Goal: Task Accomplishment & Management: Manage account settings

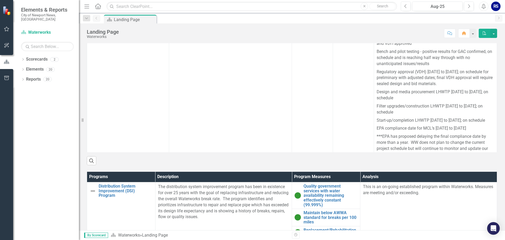
scroll to position [317, 0]
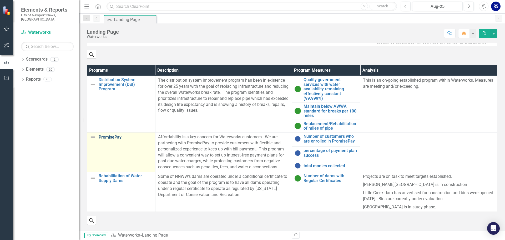
click at [113, 137] on link "PromisePay" at bounding box center [126, 137] width 54 height 5
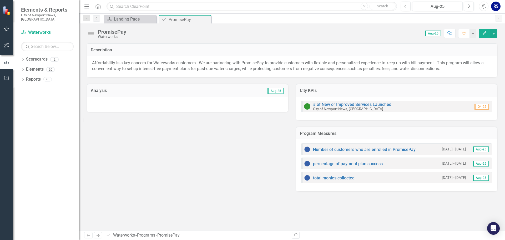
click at [279, 90] on span "Aug-25" at bounding box center [276, 91] width 16 height 6
click at [278, 91] on span "Aug-25" at bounding box center [276, 91] width 16 height 6
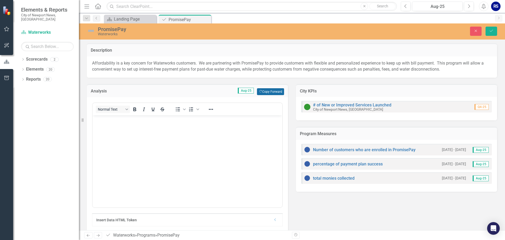
click at [274, 92] on button "Copy Forward Copy Forward" at bounding box center [270, 91] width 27 height 7
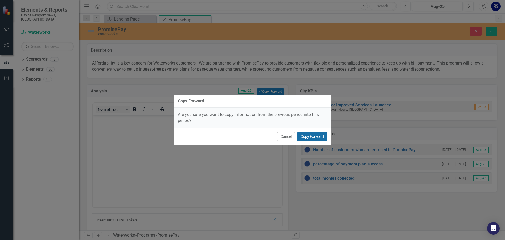
click at [307, 136] on button "Copy Forward" at bounding box center [312, 136] width 30 height 9
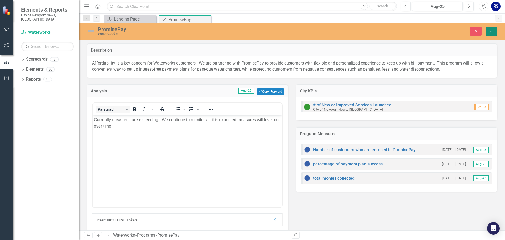
click at [492, 31] on icon "Save" at bounding box center [491, 31] width 5 height 4
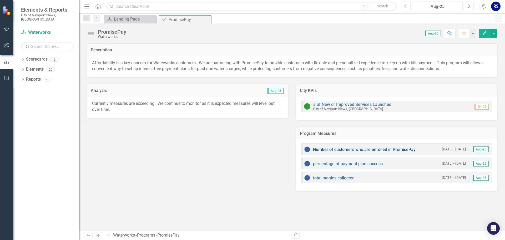
click at [354, 149] on link "Number of customers who are enrolled in PromisePay" at bounding box center [364, 149] width 103 height 5
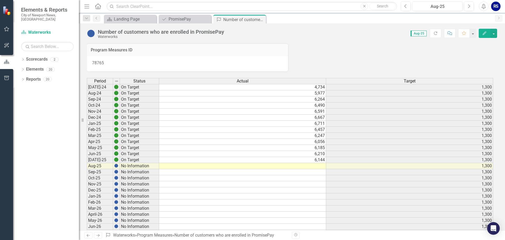
click at [314, 165] on td at bounding box center [242, 166] width 167 height 6
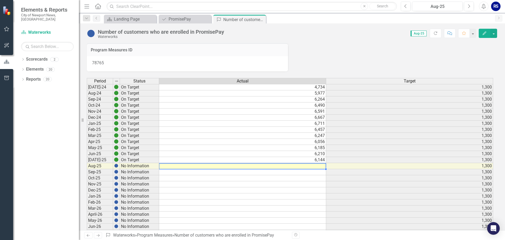
click at [314, 165] on td at bounding box center [242, 166] width 167 height 6
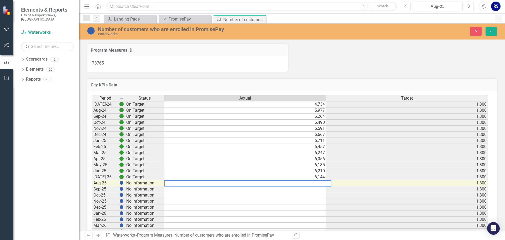
type textarea "9"
type textarea "6961"
click at [490, 31] on icon "Save" at bounding box center [491, 31] width 5 height 4
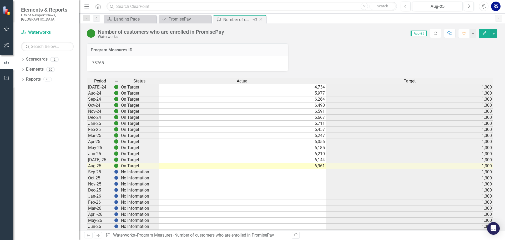
click at [261, 18] on icon "Close" at bounding box center [260, 19] width 5 height 4
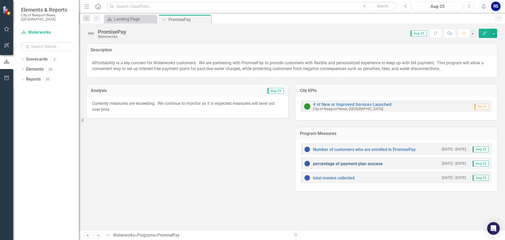
click at [334, 165] on link "percentage of payment plan success" at bounding box center [348, 163] width 70 height 5
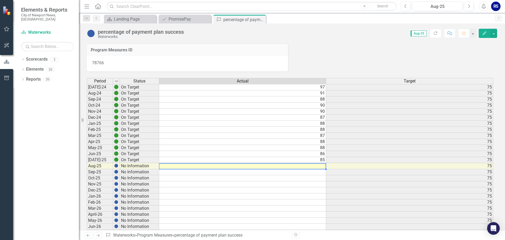
click at [319, 165] on td at bounding box center [242, 166] width 167 height 6
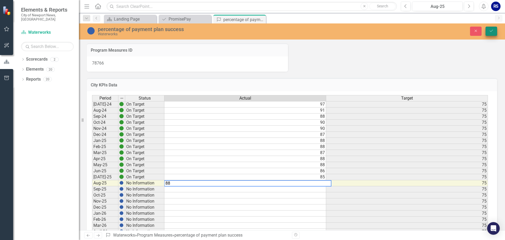
type textarea "88"
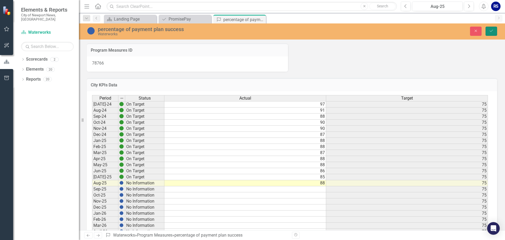
click at [488, 29] on button "Save" at bounding box center [492, 31] width 12 height 9
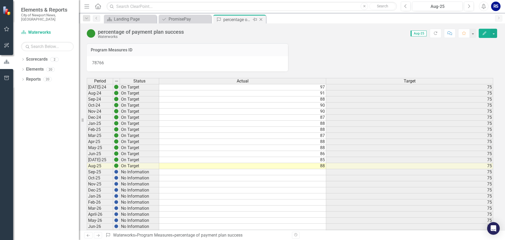
click at [262, 19] on icon "Close" at bounding box center [260, 19] width 5 height 4
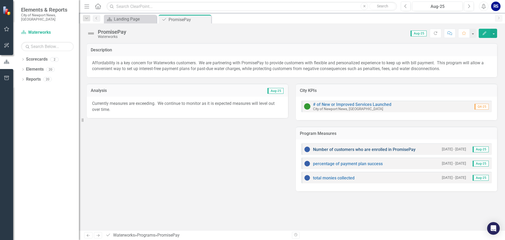
click at [343, 148] on link "Number of customers who are enrolled in PromisePay" at bounding box center [364, 149] width 103 height 5
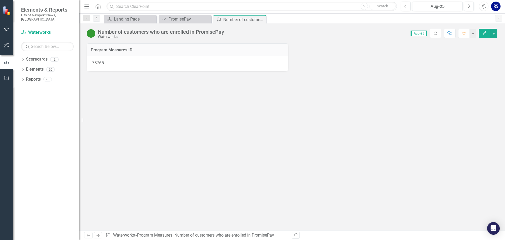
click at [343, 148] on div "Program Measures ID 78765" at bounding box center [292, 136] width 426 height 187
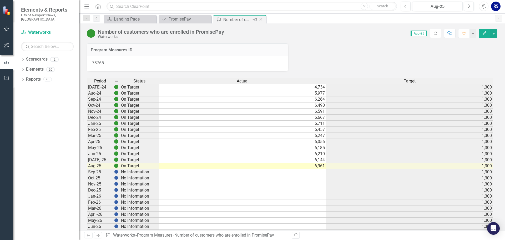
click at [262, 17] on div "Close" at bounding box center [261, 19] width 7 height 7
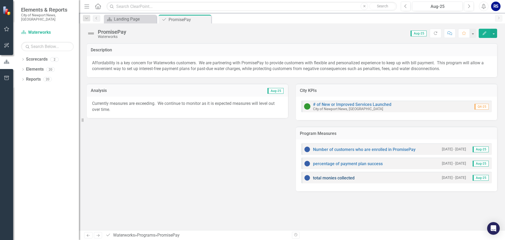
click at [337, 176] on link "total monies collected" at bounding box center [334, 177] width 42 height 5
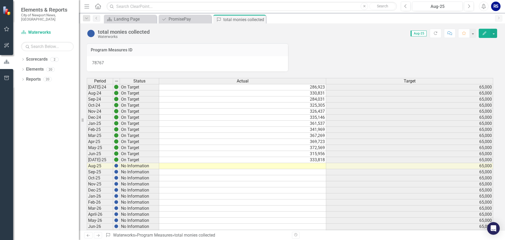
click at [314, 165] on td at bounding box center [242, 166] width 167 height 6
